Goal: Task Accomplishment & Management: Manage account settings

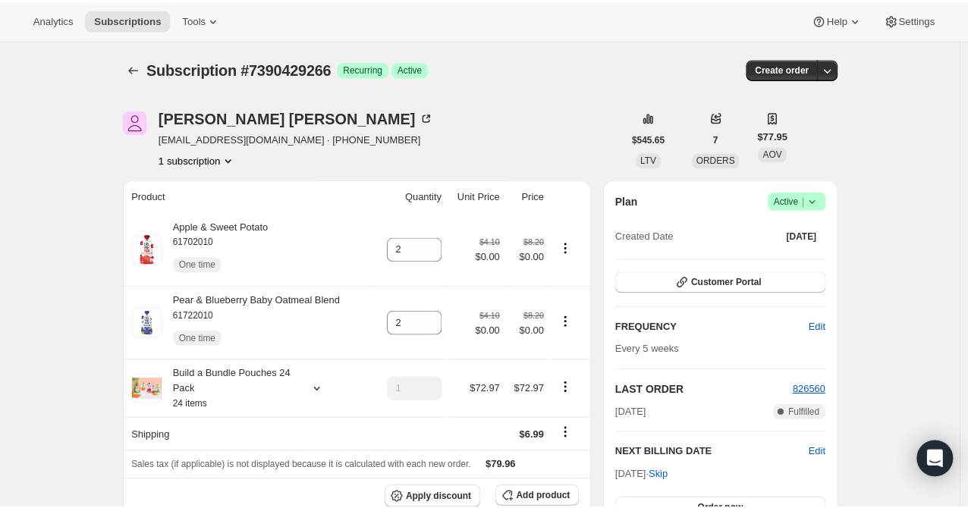
scroll to position [736, 0]
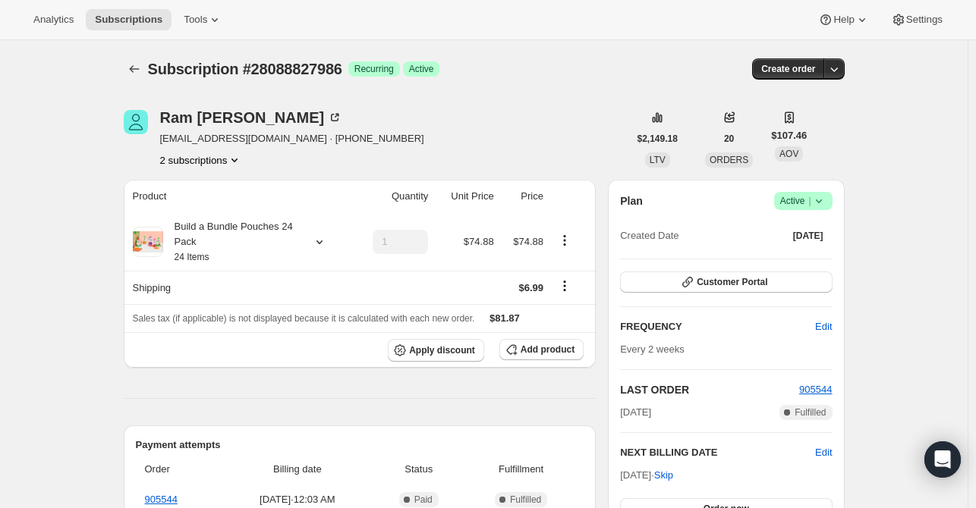
click at [216, 157] on button "2 subscriptions" at bounding box center [201, 160] width 83 height 15
click at [215, 187] on span "19786334290" at bounding box center [205, 188] width 105 height 15
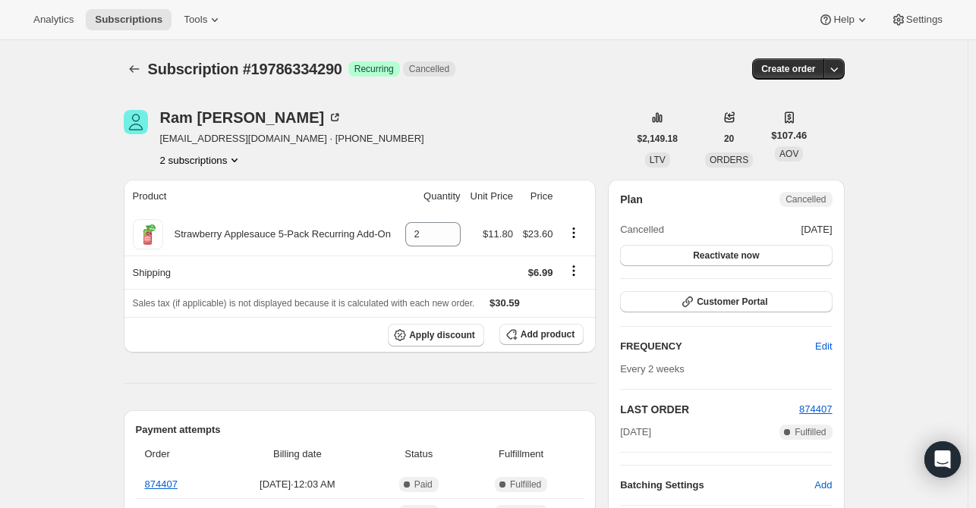
click at [228, 159] on button "2 subscriptions" at bounding box center [201, 160] width 83 height 15
click at [212, 118] on div "Ram Parimi" at bounding box center [251, 117] width 183 height 15
